Goal: Check status

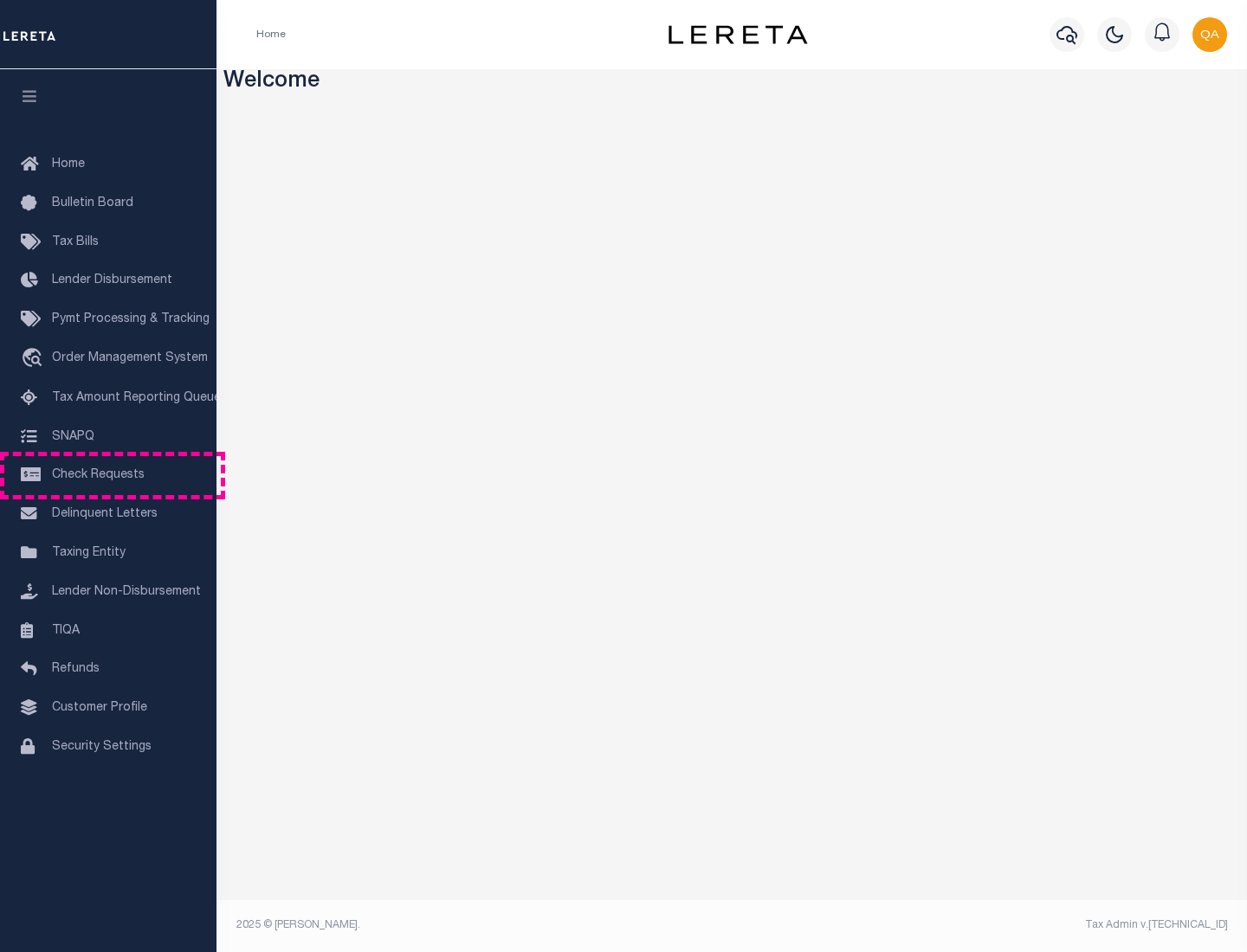
click at [109, 475] on span "Check Requests" at bounding box center [98, 475] width 93 height 12
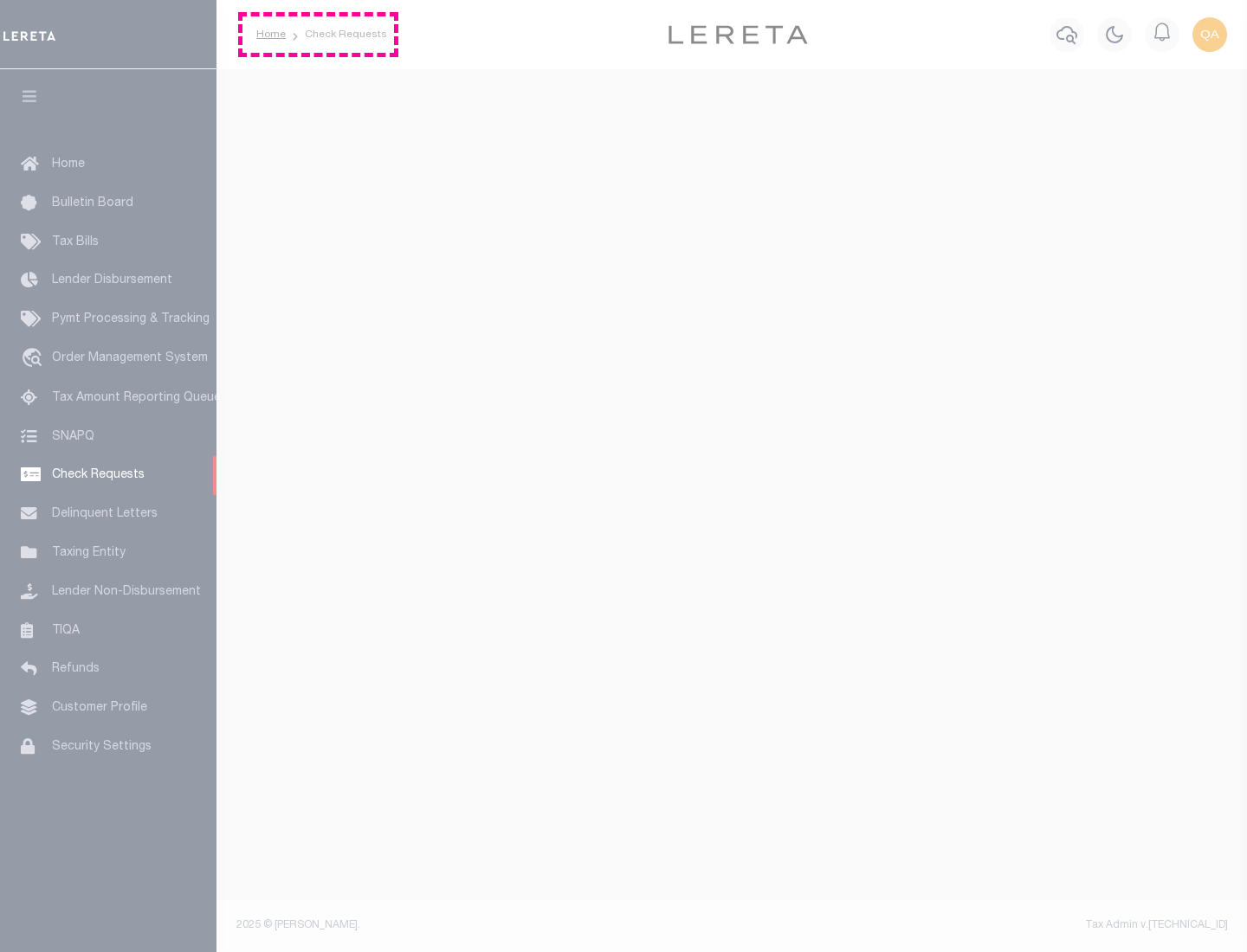
select select "50"
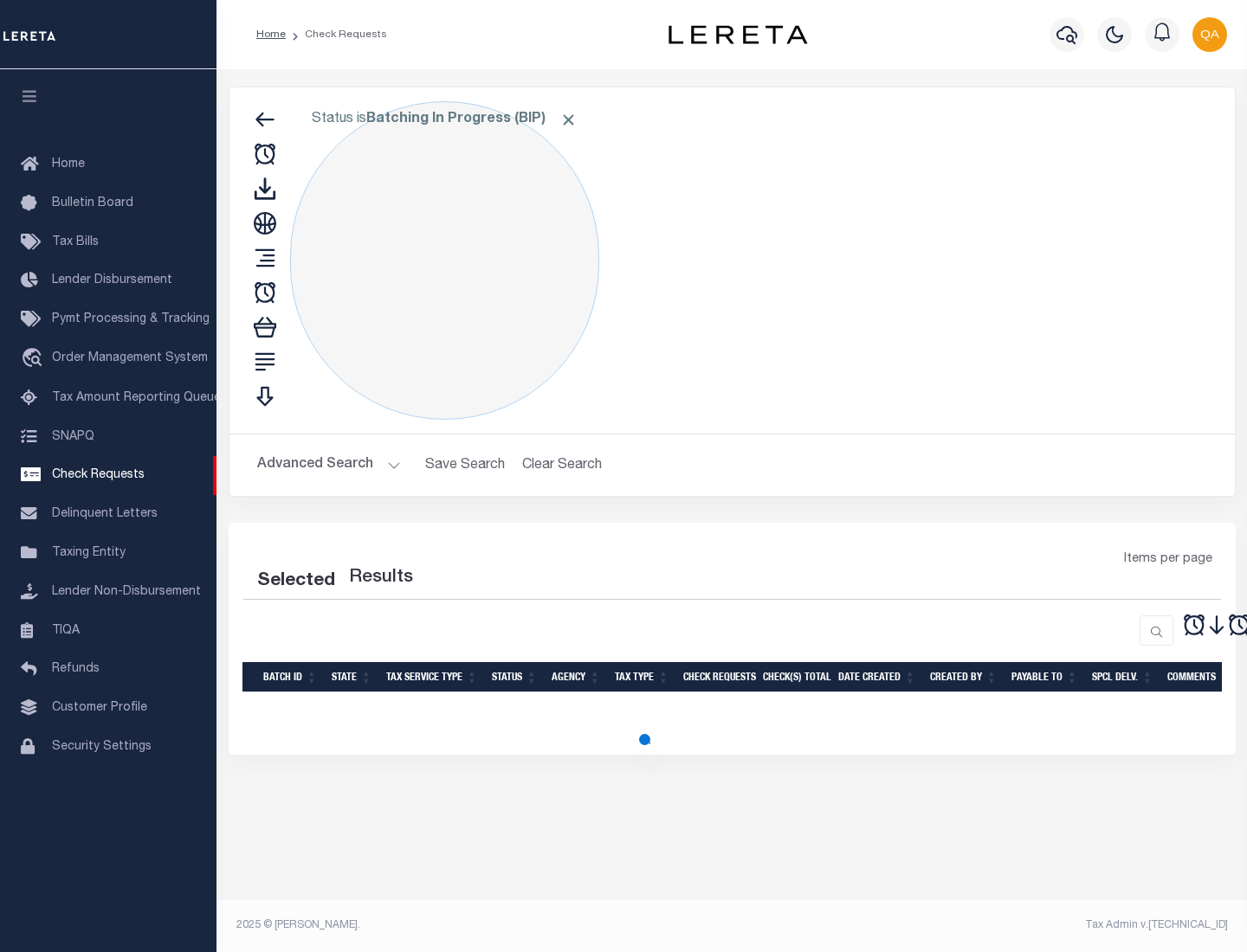
select select "50"
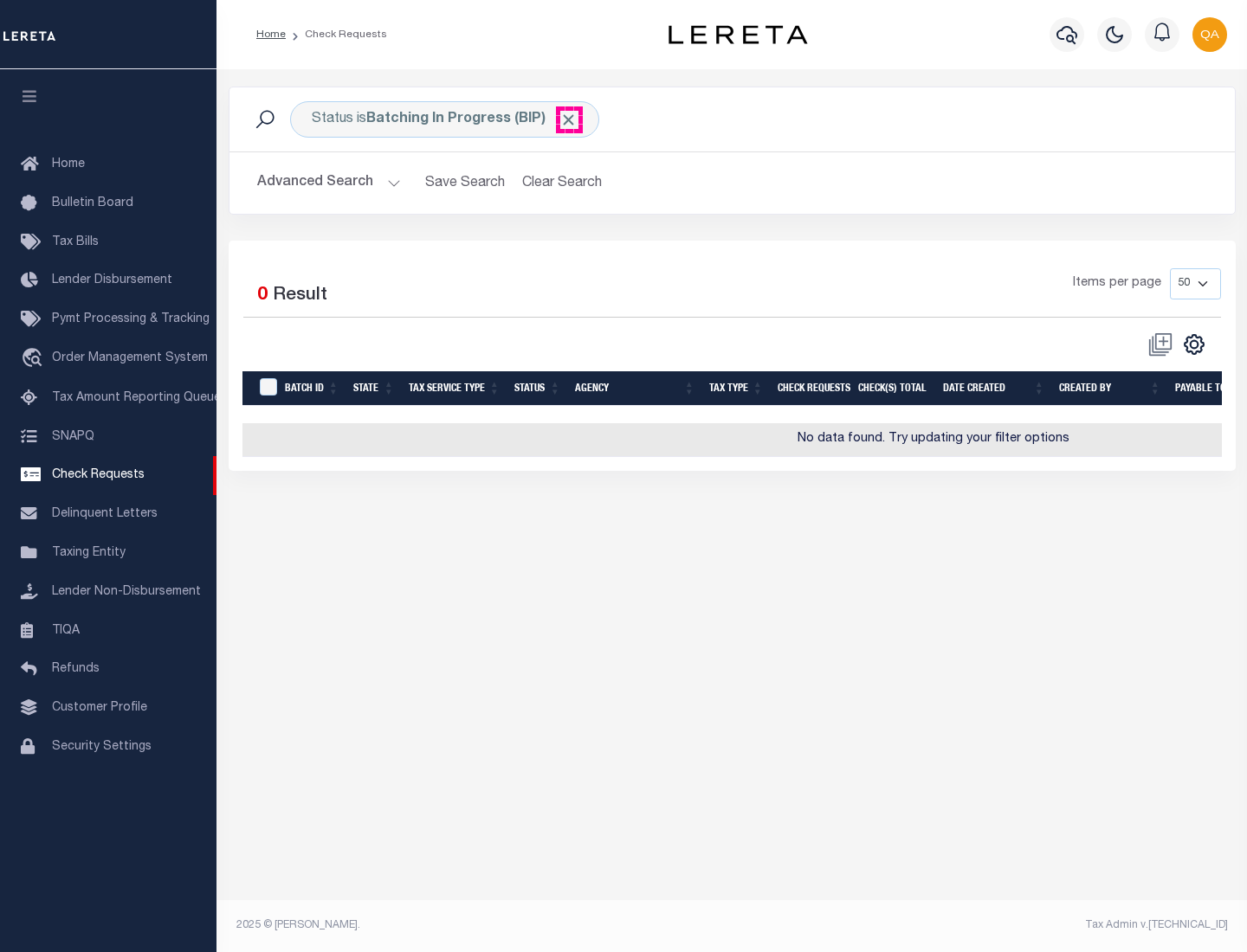
click at [569, 119] on span "Click to Remove" at bounding box center [568, 120] width 18 height 18
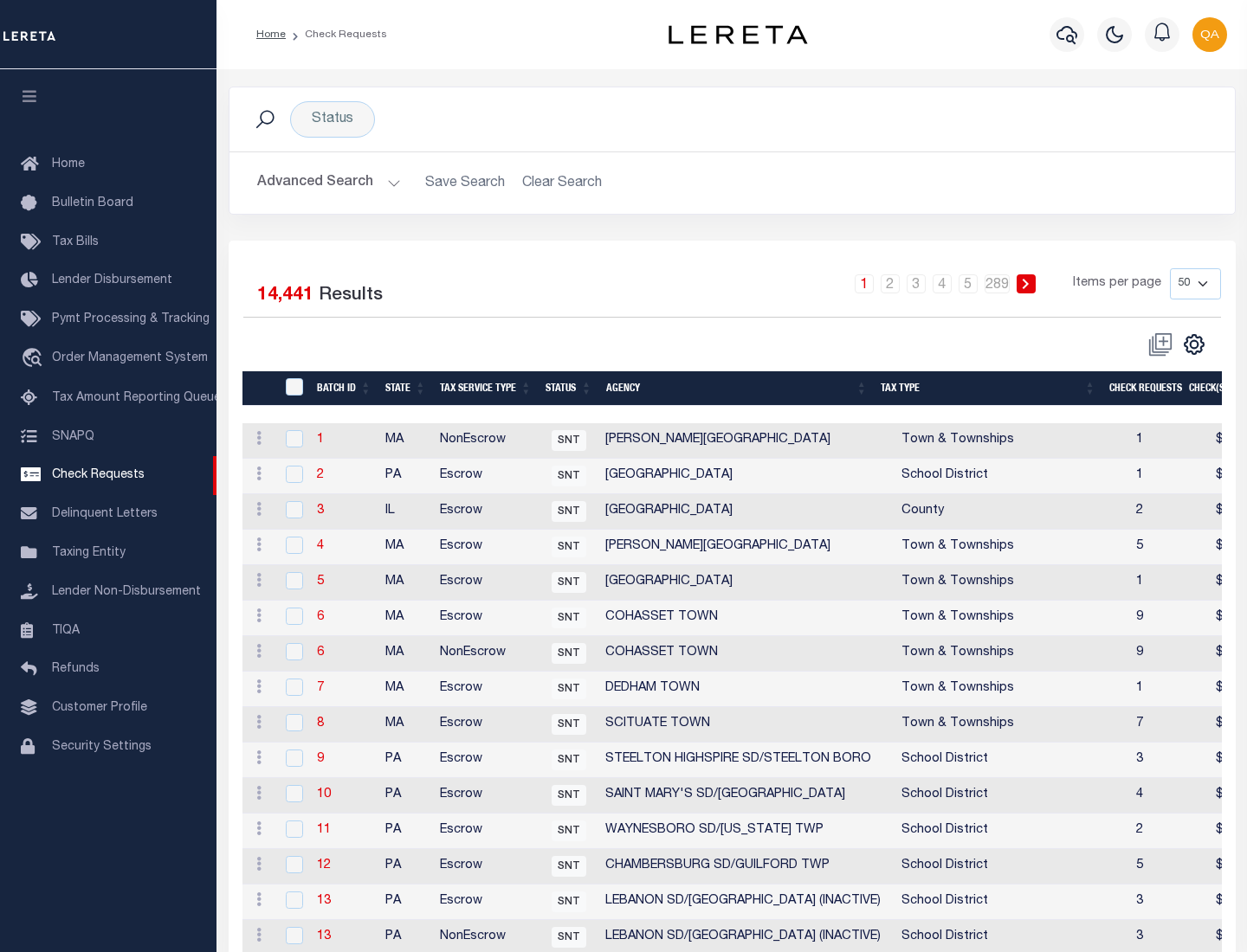
scroll to position [835, 0]
